Goal: Use online tool/utility: Use online tool/utility

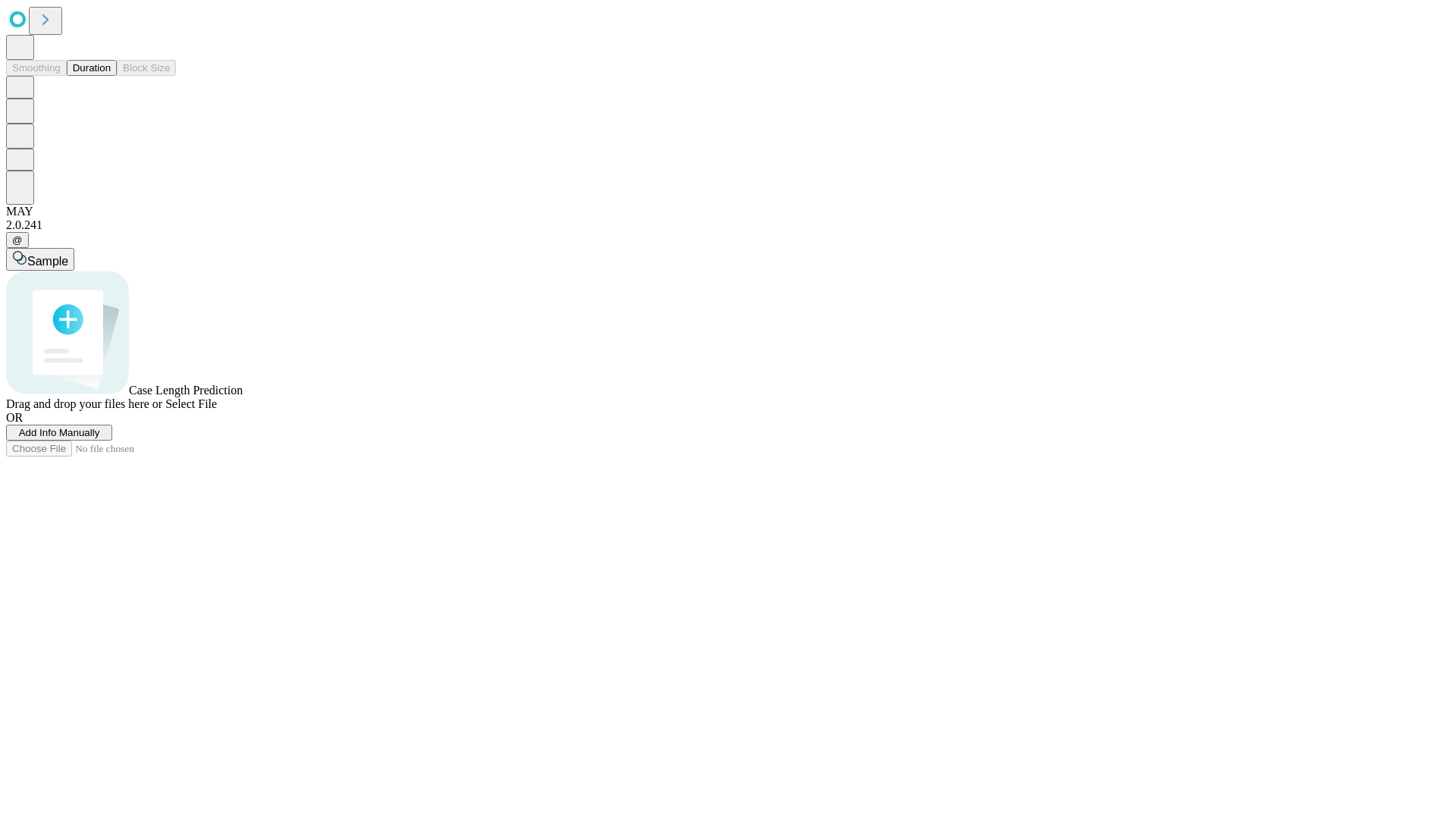
click at [111, 76] on button "Duration" at bounding box center [91, 68] width 50 height 16
click at [68, 255] on span "Sample" at bounding box center [48, 261] width 41 height 13
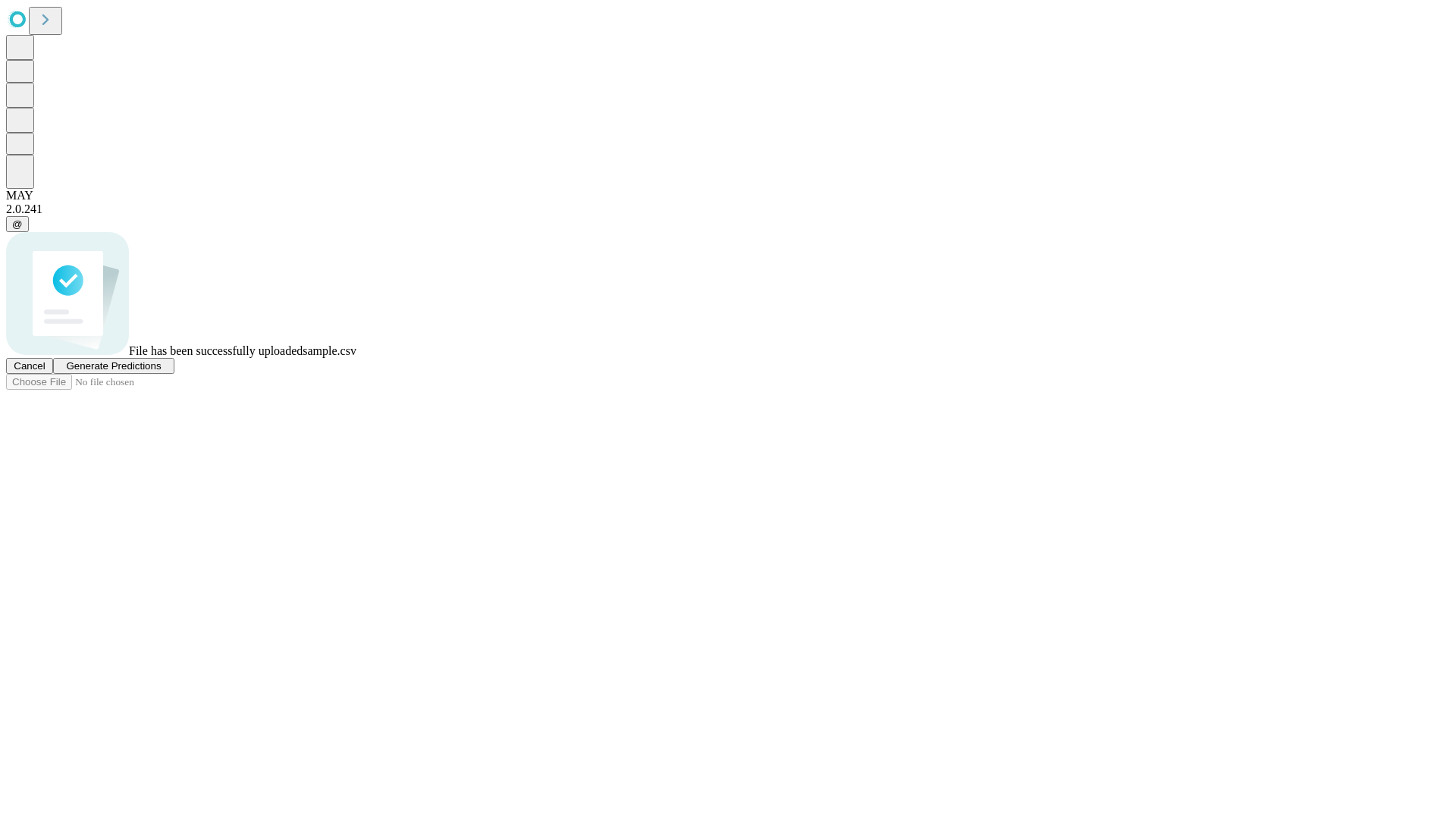
click at [161, 372] on span "Generate Predictions" at bounding box center [113, 366] width 95 height 11
